Goal: Task Accomplishment & Management: Manage account settings

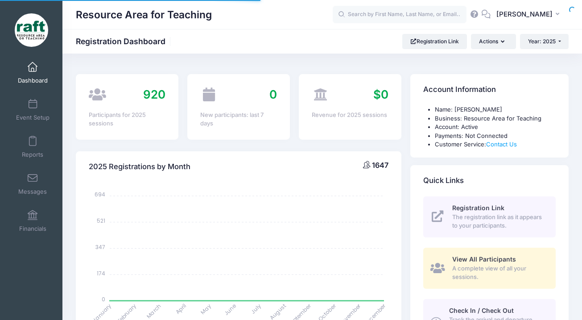
select select
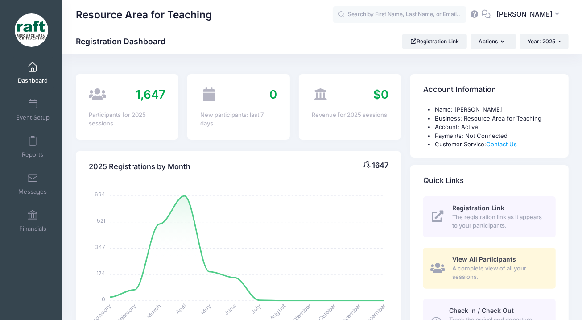
click at [293, 108] on div "0 New participants: last 7 days" at bounding box center [239, 106] width 112 height 65
click at [31, 114] on span "Event Setup" at bounding box center [32, 118] width 33 height 8
